Goal: Task Accomplishment & Management: Manage account settings

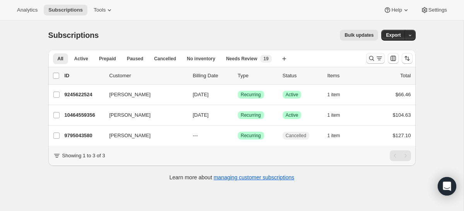
click at [376, 56] on icon "Search and filter results" at bounding box center [380, 59] width 8 height 8
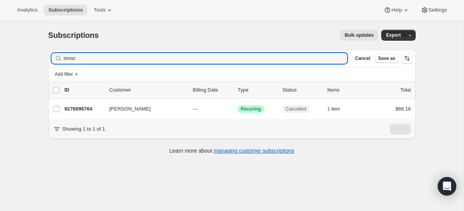
drag, startPoint x: 87, startPoint y: 60, endPoint x: 24, endPoint y: 60, distance: 63.5
click at [24, 60] on div "Subscriptions. This page is ready Subscriptions Bulk updates More actions Bulk …" at bounding box center [232, 126] width 464 height 211
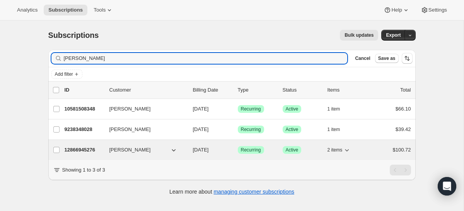
type input "[PERSON_NAME]"
click at [77, 152] on p "12866945276" at bounding box center [84, 150] width 39 height 8
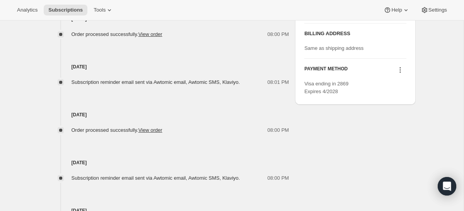
scroll to position [374, 0]
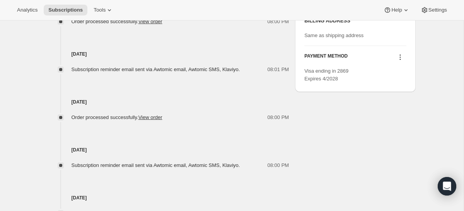
click at [399, 61] on icon at bounding box center [401, 57] width 8 height 8
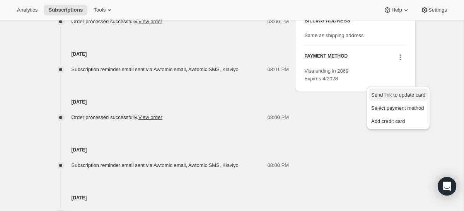
click at [397, 91] on span "Send link to update card" at bounding box center [398, 95] width 54 height 8
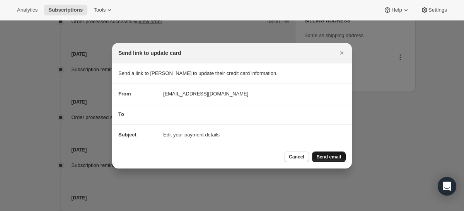
click at [340, 157] on span "Send email" at bounding box center [329, 157] width 24 height 6
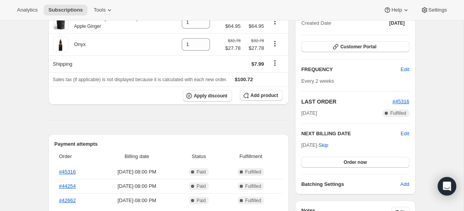
scroll to position [127, 0]
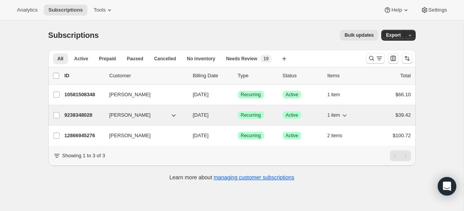
click at [91, 115] on p "9238348028" at bounding box center [84, 115] width 39 height 8
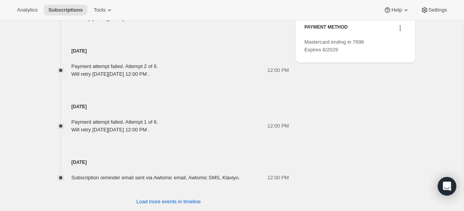
scroll to position [413, 0]
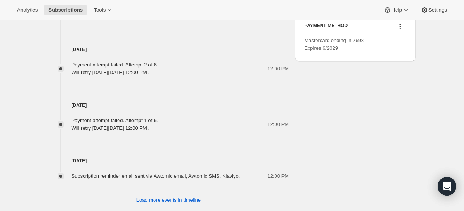
click at [402, 31] on icon at bounding box center [401, 27] width 8 height 8
click at [396, 82] on span "Send link to update card" at bounding box center [398, 80] width 54 height 6
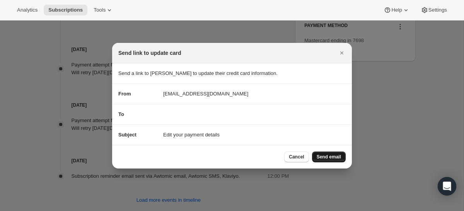
click at [336, 160] on span "Send email" at bounding box center [329, 157] width 24 height 6
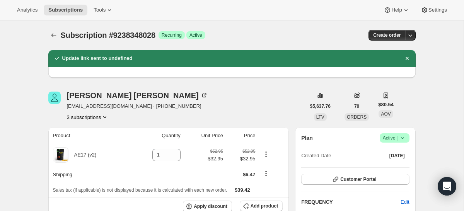
scroll to position [413, 0]
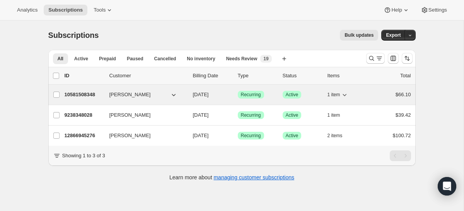
click at [92, 94] on p "10581508348" at bounding box center [84, 95] width 39 height 8
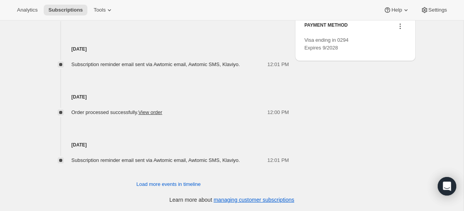
scroll to position [404, 0]
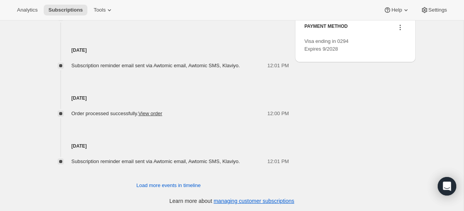
click at [401, 30] on icon at bounding box center [400, 29] width 1 height 1
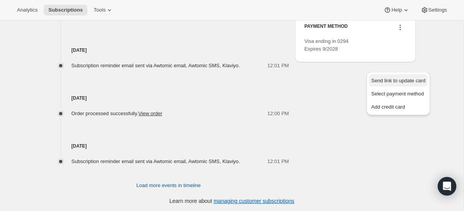
click at [400, 78] on span "Send link to update card" at bounding box center [398, 81] width 54 height 6
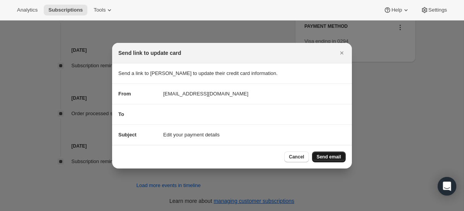
click at [334, 156] on span "Send email" at bounding box center [329, 157] width 24 height 6
